Goal: Answer question/provide support

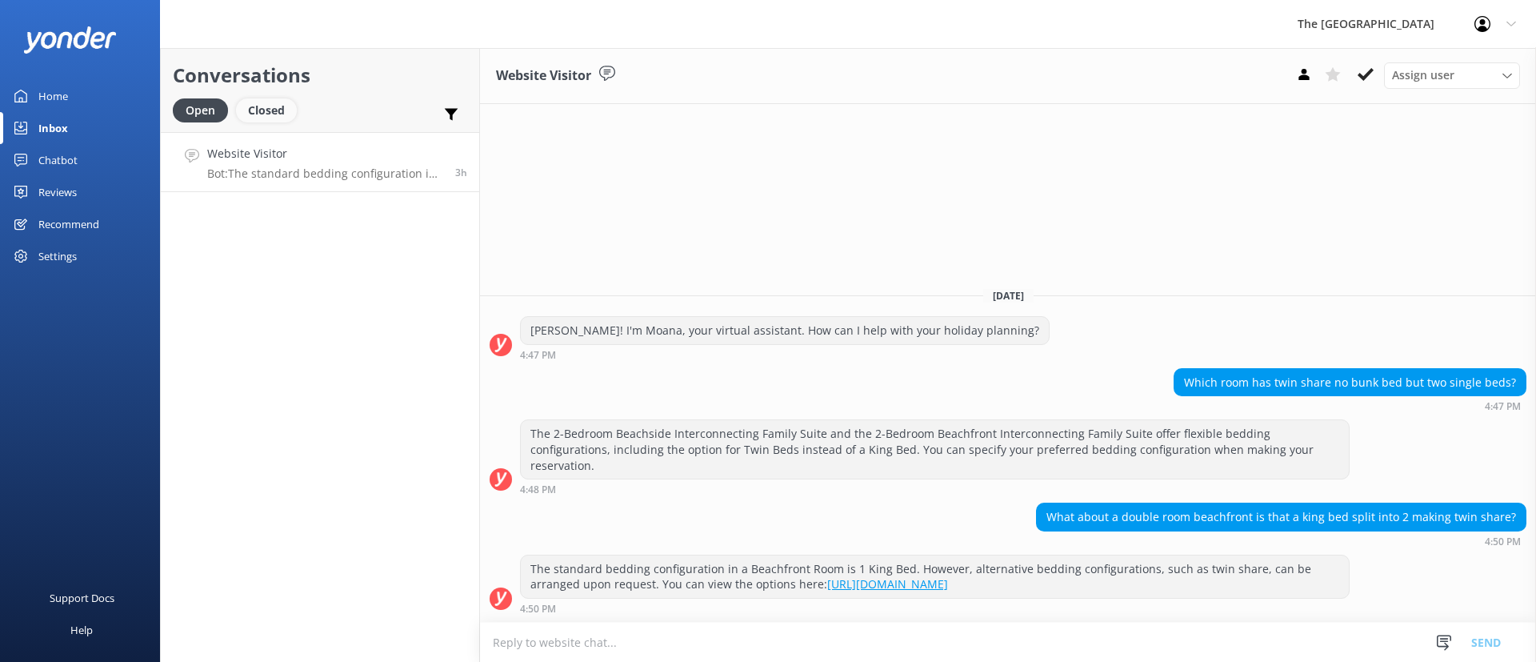
click at [289, 113] on div "Closed" at bounding box center [266, 110] width 61 height 24
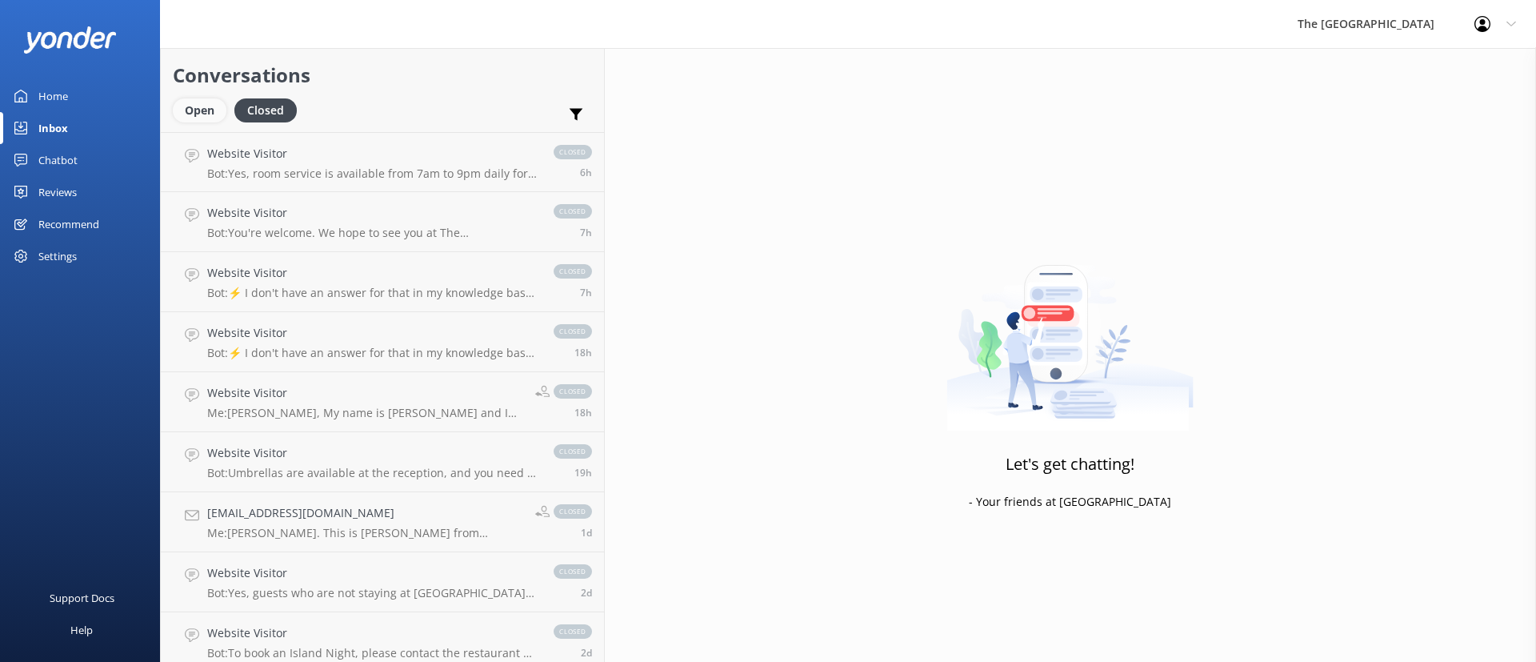
click at [202, 121] on div "Open" at bounding box center [200, 110] width 54 height 24
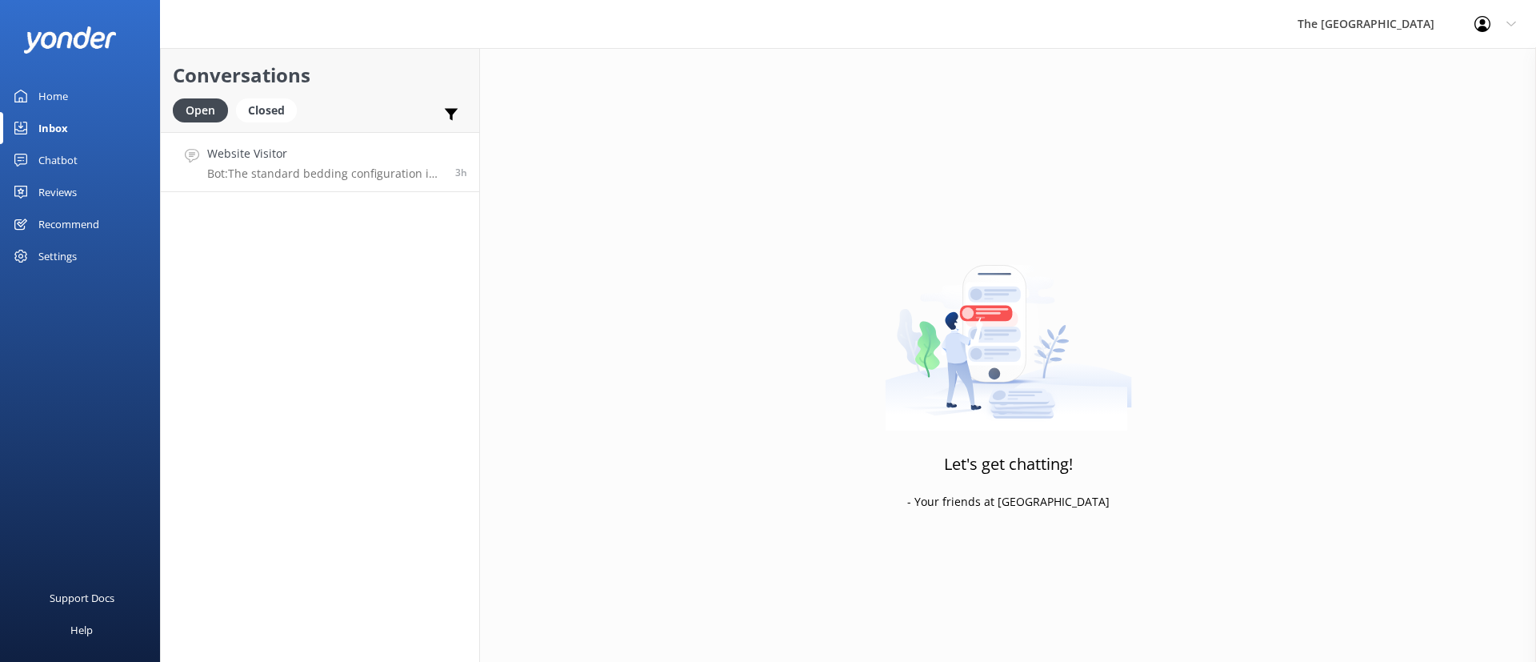
click at [232, 170] on p "Bot: The standard bedding configuration in a Beachfront Room is 1 King Bed. How…" at bounding box center [325, 173] width 236 height 14
